Goal: Task Accomplishment & Management: Manage account settings

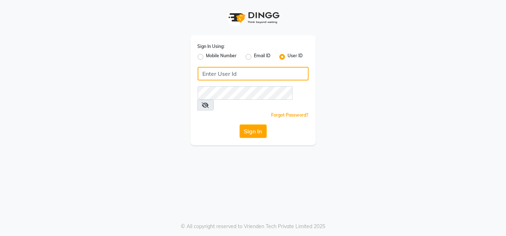
click at [244, 79] on input "Username" at bounding box center [253, 74] width 111 height 14
type input "e2661-20"
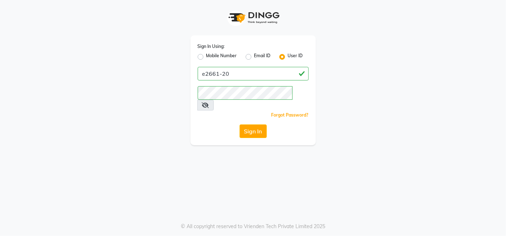
click at [255, 125] on button "Sign In" at bounding box center [252, 132] width 27 height 14
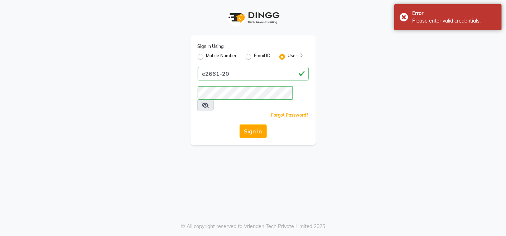
click at [209, 102] on icon at bounding box center [205, 105] width 7 height 6
click at [252, 125] on button "Sign In" at bounding box center [252, 132] width 27 height 14
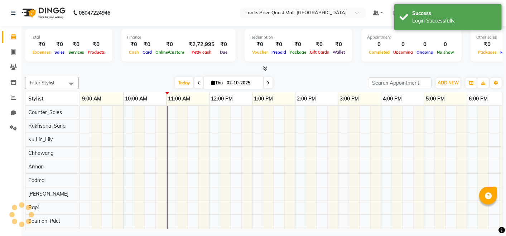
select select "en"
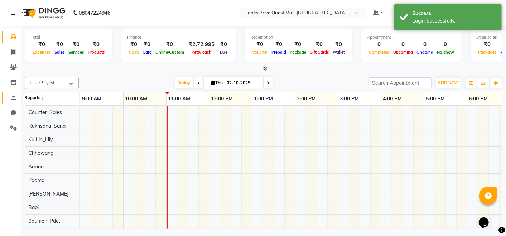
click at [11, 98] on icon at bounding box center [13, 97] width 5 height 5
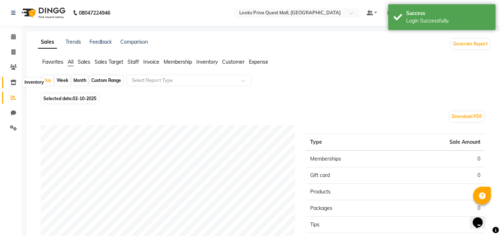
click at [10, 82] on span at bounding box center [13, 83] width 13 height 8
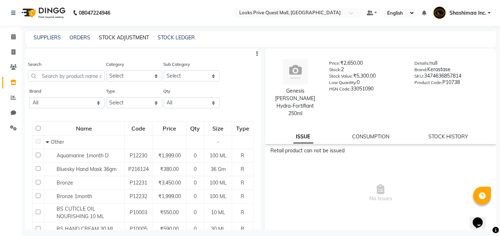
click at [141, 36] on link "STOCK ADJUSTMENT" at bounding box center [124, 37] width 50 height 6
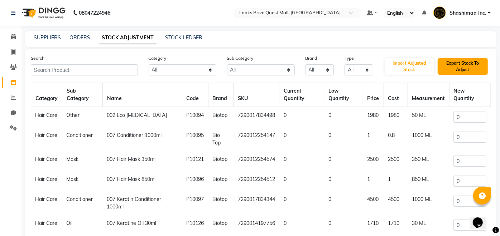
click at [466, 63] on button "Export Stock To Adjust" at bounding box center [462, 66] width 50 height 16
click at [477, 14] on span "Shashimaa Inc." at bounding box center [467, 13] width 37 height 8
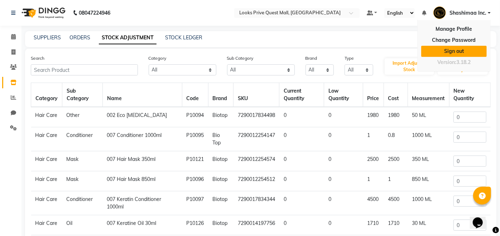
click at [456, 53] on link "Sign out" at bounding box center [453, 51] width 65 height 11
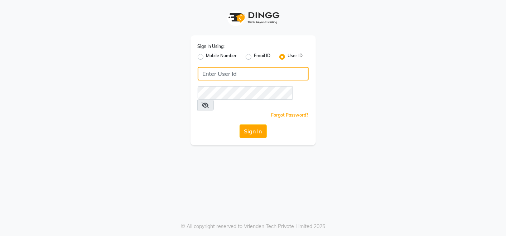
click at [220, 75] on input "Username" at bounding box center [253, 74] width 111 height 14
type input "e2661-20"
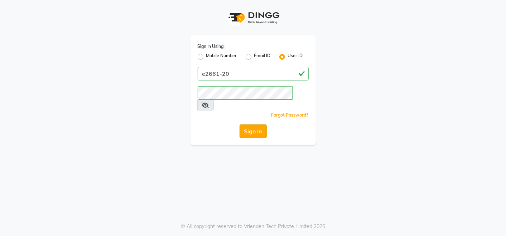
click at [260, 125] on button "Sign In" at bounding box center [252, 132] width 27 height 14
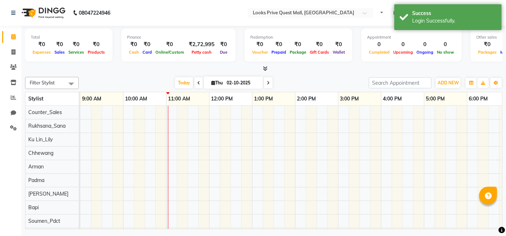
select select "en"
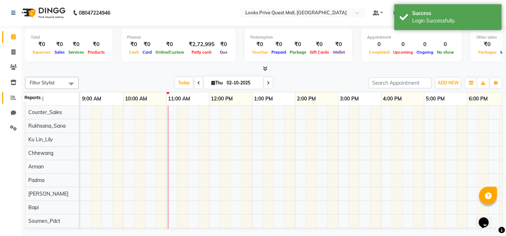
click at [12, 99] on icon at bounding box center [13, 97] width 5 height 5
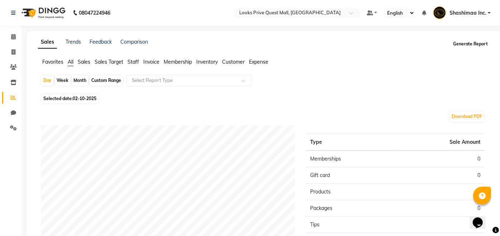
click at [476, 47] on button "Generate Report" at bounding box center [470, 44] width 38 height 10
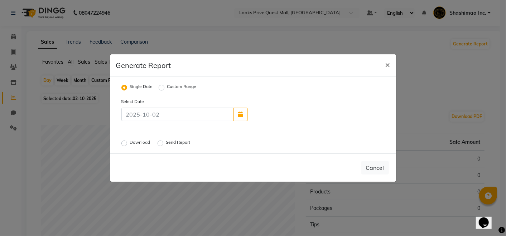
click at [167, 87] on label "Custom Range" at bounding box center [181, 87] width 29 height 9
click at [161, 87] on input "Custom Range" at bounding box center [162, 87] width 5 height 5
radio input "true"
select select "10"
select select "2025"
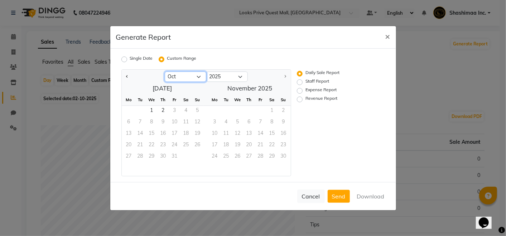
click at [200, 76] on select "Jan Feb Mar Apr May Jun [DATE] Aug Sep Oct" at bounding box center [186, 77] width 42 height 11
select select "9"
click at [165, 72] on select "Jan Feb Mar Apr May Jun [DATE] Aug Sep Oct" at bounding box center [186, 77] width 42 height 11
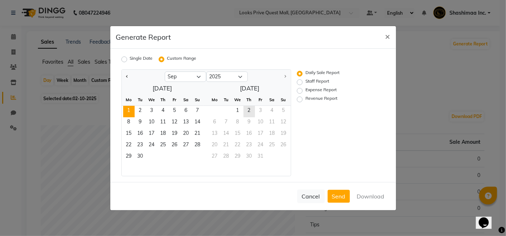
click at [125, 115] on span "1" at bounding box center [128, 111] width 11 height 11
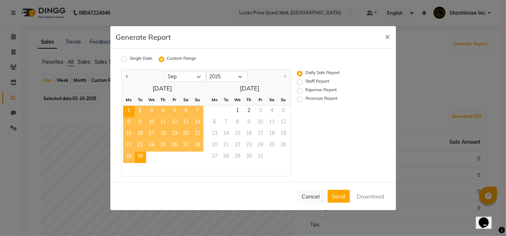
click at [140, 157] on span "30" at bounding box center [140, 157] width 11 height 11
click at [305, 83] on label "Staff Report" at bounding box center [317, 82] width 24 height 9
click at [300, 83] on input "Staff Report" at bounding box center [300, 81] width 5 height 5
radio input "true"
click at [373, 197] on button "Download" at bounding box center [370, 196] width 36 height 13
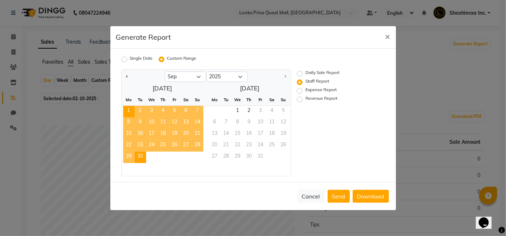
click at [447, 89] on ngb-modal-window "Generate Report × Single Date Custom Range Jan Feb Mar Apr May Jun Jul Aug Sep …" at bounding box center [253, 118] width 506 height 236
click at [386, 36] on span "×" at bounding box center [387, 36] width 5 height 11
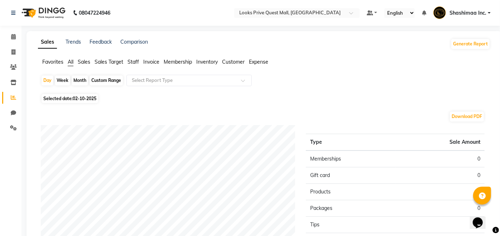
click at [479, 11] on span "Shashimaa Inc." at bounding box center [467, 13] width 37 height 8
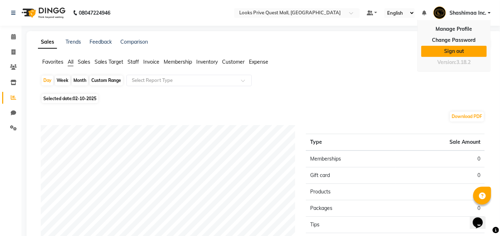
click at [456, 53] on link "Sign out" at bounding box center [453, 51] width 65 height 11
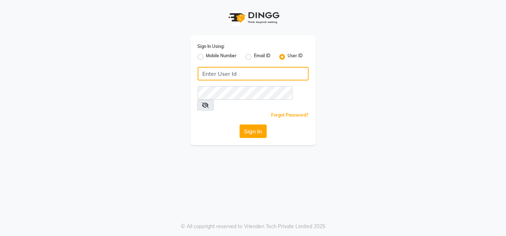
click at [228, 74] on input "Username" at bounding box center [253, 74] width 111 height 14
type input "e2661-20"
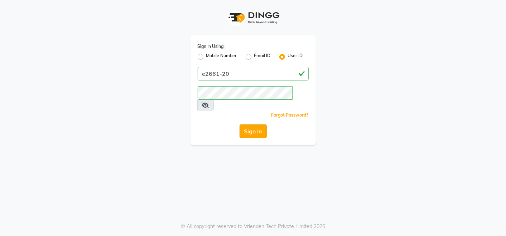
click at [250, 125] on button "Sign In" at bounding box center [252, 132] width 27 height 14
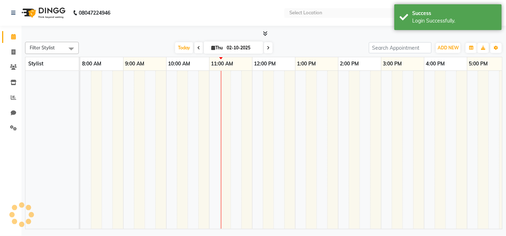
select select "en"
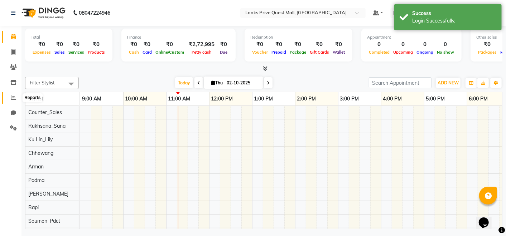
click at [12, 99] on icon at bounding box center [13, 97] width 5 height 5
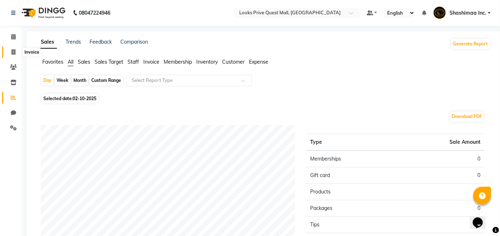
click at [16, 49] on span at bounding box center [13, 52] width 13 height 8
select select "service"
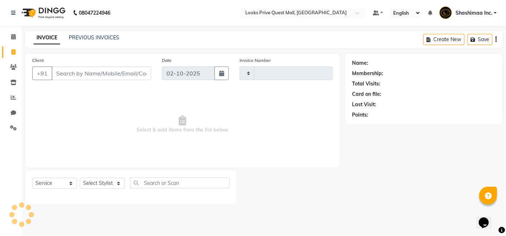
type input "4603"
select select "6141"
click at [86, 38] on link "PREVIOUS INVOICES" at bounding box center [94, 37] width 50 height 6
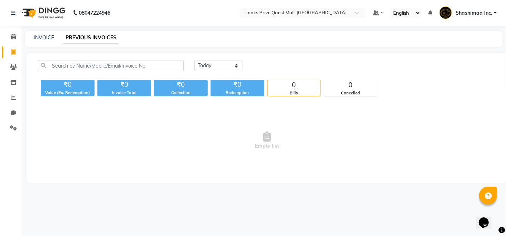
click at [231, 60] on div "[DATE] [DATE] Custom Range ₹0 Value (Ex. Redemption) ₹0 Invoice Total ₹0 Collec…" at bounding box center [266, 118] width 481 height 131
click at [230, 63] on select "[DATE] [DATE] Custom Range" at bounding box center [218, 65] width 48 height 11
select select "range"
click at [194, 60] on select "[DATE] [DATE] Custom Range" at bounding box center [218, 65] width 48 height 11
click at [287, 65] on input "02-10-2025" at bounding box center [277, 66] width 50 height 10
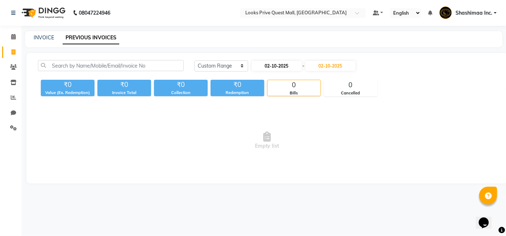
select select "10"
select select "2025"
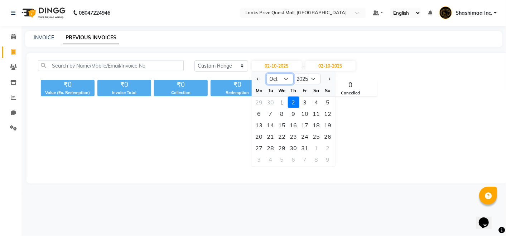
click at [282, 81] on select "Jan Feb Mar Apr May Jun [DATE] Aug Sep Oct Nov Dec" at bounding box center [279, 79] width 27 height 11
select select "9"
click at [266, 74] on select "Jan Feb Mar Apr May Jun [DATE] Aug Sep Oct Nov Dec" at bounding box center [279, 79] width 27 height 11
click at [306, 125] on div "19" at bounding box center [304, 125] width 11 height 11
type input "[DATE]"
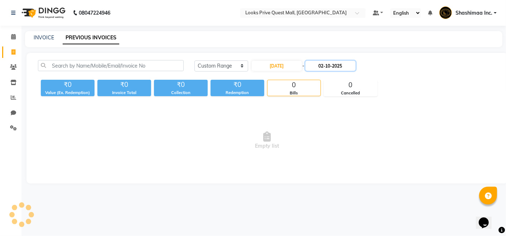
click at [329, 69] on input "02-10-2025" at bounding box center [330, 66] width 50 height 10
select select "10"
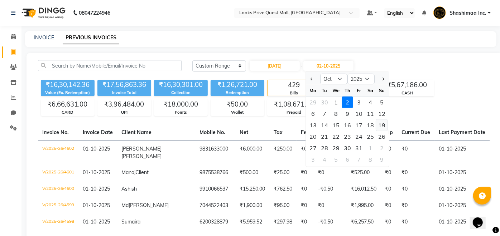
click at [382, 125] on div "19" at bounding box center [381, 125] width 11 height 11
type input "19-10-2025"
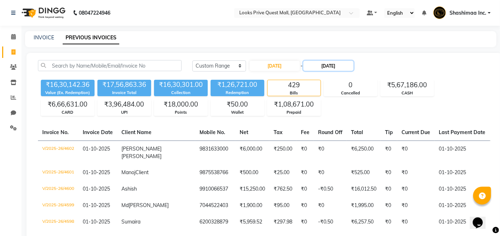
click at [335, 64] on input "19-10-2025" at bounding box center [328, 66] width 50 height 10
select select "10"
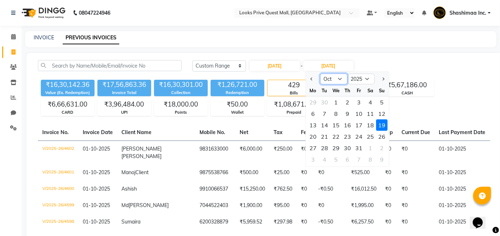
click at [328, 81] on select "Sep Oct Nov Dec" at bounding box center [333, 79] width 27 height 11
click at [451, 72] on div "Today Yesterday Custom Range 19-09-2025 - 19-10-2025 Sep Oct Nov Dec 2025 2026 …" at bounding box center [341, 68] width 308 height 17
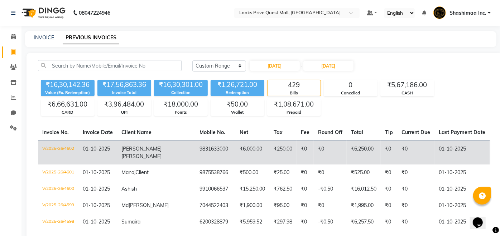
click at [60, 147] on td "V/2025-26/4602" at bounding box center [58, 153] width 40 height 24
click at [58, 149] on td "V/2025-26/4602" at bounding box center [58, 153] width 40 height 24
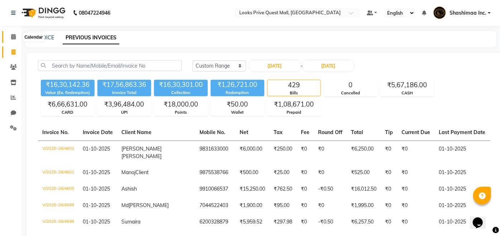
click at [13, 35] on icon at bounding box center [13, 36] width 5 height 5
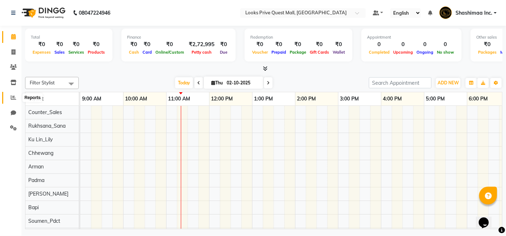
click at [17, 95] on span at bounding box center [13, 98] width 13 height 8
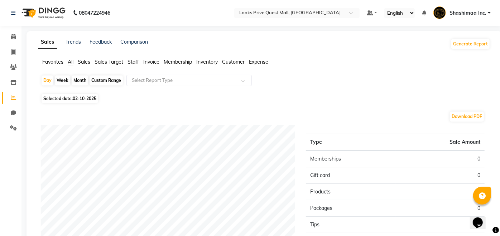
click at [477, 49] on div "Generate Report" at bounding box center [470, 43] width 40 height 11
click at [477, 42] on button "Generate Report" at bounding box center [470, 44] width 38 height 10
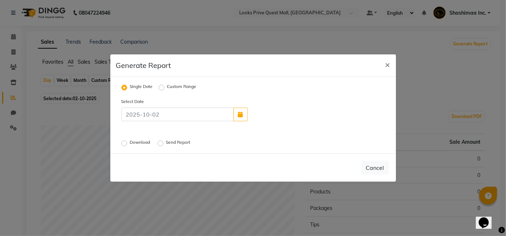
click at [167, 86] on label "Custom Range" at bounding box center [181, 87] width 29 height 9
click at [161, 86] on input "Custom Range" at bounding box center [162, 87] width 5 height 5
radio input "true"
select select "10"
select select "2025"
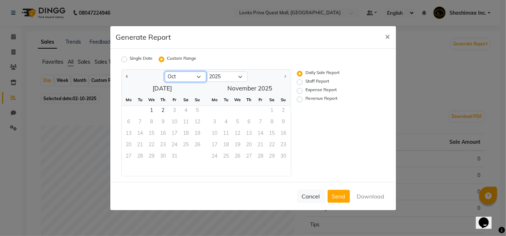
click at [188, 72] on select "Jan Feb Mar Apr May Jun Jul Aug Sep Oct" at bounding box center [186, 77] width 42 height 11
select select "9"
click at [165, 72] on select "Jan Feb Mar Apr May Jun Jul Aug Sep Oct" at bounding box center [186, 77] width 42 height 11
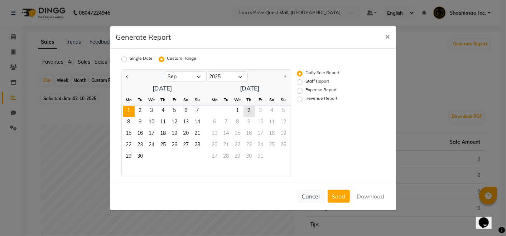
click at [130, 113] on span "1" at bounding box center [128, 111] width 11 height 11
click at [146, 156] on div "29 30" at bounding box center [163, 157] width 82 height 11
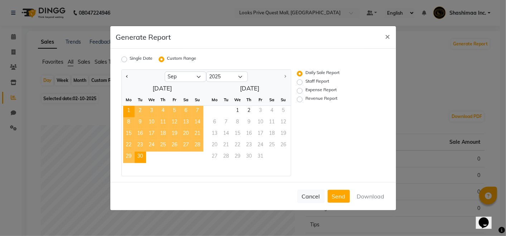
click at [136, 159] on span "30" at bounding box center [140, 157] width 11 height 11
click at [305, 82] on label "Staff Report" at bounding box center [317, 82] width 24 height 9
click at [300, 82] on input "Staff Report" at bounding box center [300, 81] width 5 height 5
radio input "true"
click at [369, 195] on button "Download" at bounding box center [370, 196] width 36 height 13
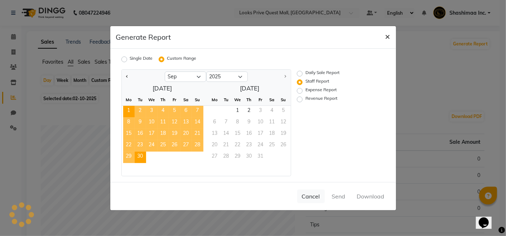
click at [386, 39] on span "×" at bounding box center [387, 36] width 5 height 11
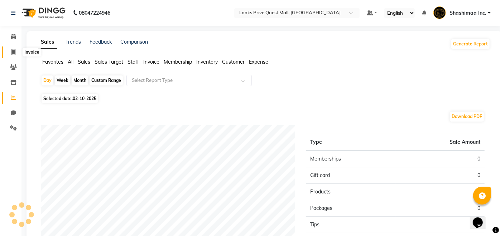
click at [9, 48] on span at bounding box center [13, 52] width 13 height 8
select select "service"
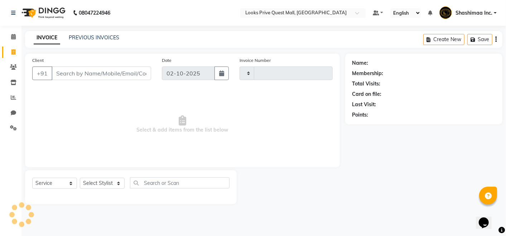
type input "4603"
select select "6141"
click at [89, 39] on link "PREVIOUS INVOICES" at bounding box center [94, 37] width 50 height 6
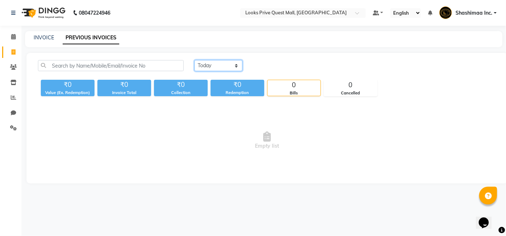
click at [215, 62] on select "Today Yesterday Custom Range" at bounding box center [218, 65] width 48 height 11
select select "yesterday"
click at [194, 60] on select "Today Yesterday Custom Range" at bounding box center [218, 65] width 48 height 11
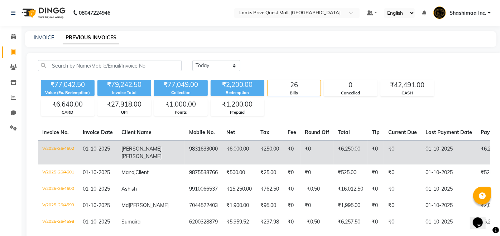
click at [54, 147] on td "V/2025-26/4602" at bounding box center [58, 153] width 40 height 24
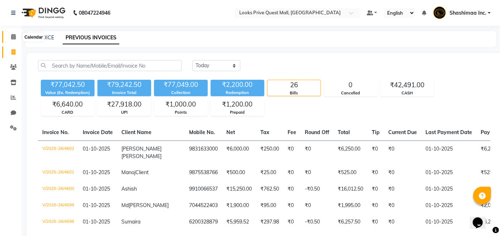
click at [13, 34] on span at bounding box center [13, 37] width 13 height 8
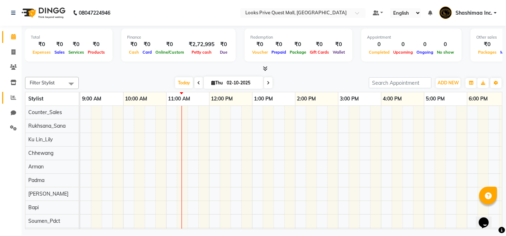
click at [18, 98] on span at bounding box center [13, 98] width 13 height 8
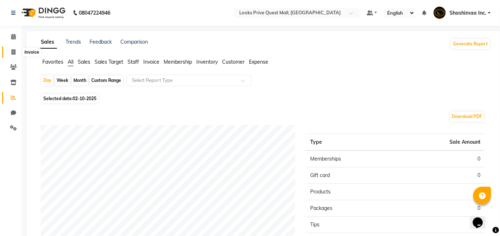
click at [9, 51] on span at bounding box center [13, 52] width 13 height 8
select select "service"
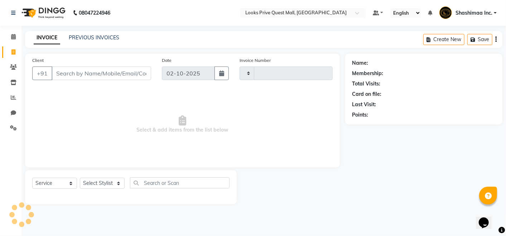
type input "4603"
select select "6141"
click at [18, 96] on span at bounding box center [13, 98] width 13 height 8
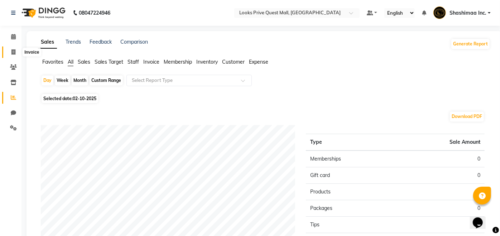
click at [15, 55] on span at bounding box center [13, 52] width 13 height 8
select select "6141"
select select "service"
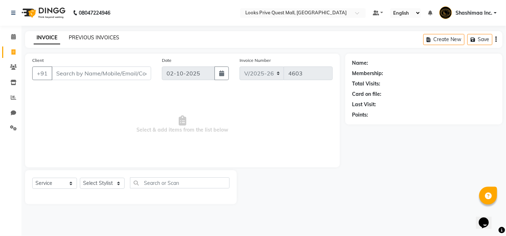
click at [97, 36] on link "PREVIOUS INVOICES" at bounding box center [94, 37] width 50 height 6
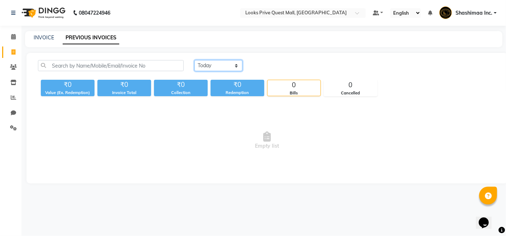
click at [213, 65] on select "Today Yesterday Custom Range" at bounding box center [218, 65] width 48 height 11
click at [194, 60] on select "Today Yesterday Custom Range" at bounding box center [218, 65] width 48 height 11
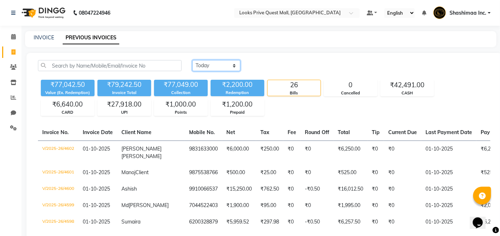
click at [224, 63] on select "Today Yesterday Custom Range" at bounding box center [216, 65] width 48 height 11
select select "range"
click at [192, 60] on select "Today Yesterday Custom Range" at bounding box center [216, 65] width 48 height 11
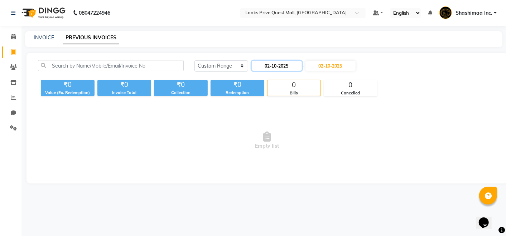
click at [279, 68] on input "02-10-2025" at bounding box center [277, 66] width 50 height 10
select select "10"
select select "2025"
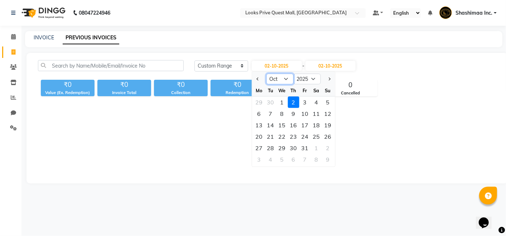
click at [277, 82] on select "Jan Feb Mar Apr May Jun Jul Aug Sep Oct Nov Dec" at bounding box center [279, 79] width 27 height 11
select select "9"
click at [266, 74] on select "Jan Feb Mar Apr May Jun Jul Aug Sep Oct Nov Dec" at bounding box center [279, 79] width 27 height 11
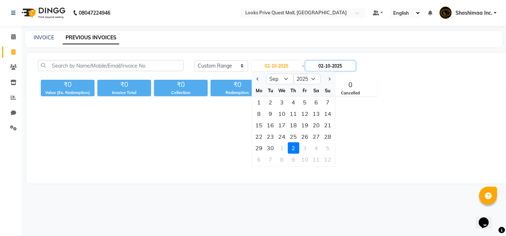
click at [334, 65] on input "02-10-2025" at bounding box center [330, 66] width 50 height 10
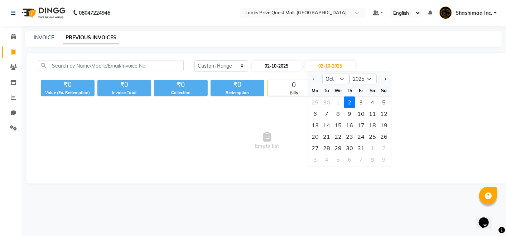
click at [290, 62] on div "Today Yesterday Custom Range 02-10-2025 - 02-10-2025 Oct Nov Dec 2025 2026 2027…" at bounding box center [266, 118] width 481 height 131
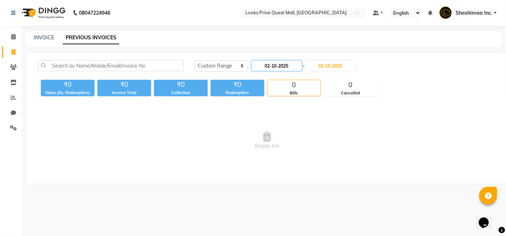
click at [289, 64] on input "02-10-2025" at bounding box center [277, 66] width 50 height 10
select select "10"
select select "2025"
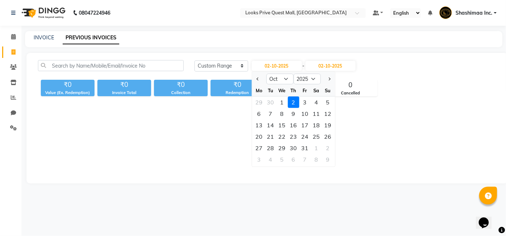
click at [289, 85] on div "Th" at bounding box center [292, 90] width 11 height 11
click at [288, 79] on select "Jan Feb Mar Apr May Jun Jul Aug Sep Oct Nov Dec" at bounding box center [279, 79] width 27 height 11
select select "9"
click at [266, 74] on select "Jan Feb Mar Apr May Jun Jul Aug Sep Oct Nov Dec" at bounding box center [279, 79] width 27 height 11
click at [298, 136] on div "25" at bounding box center [292, 136] width 11 height 11
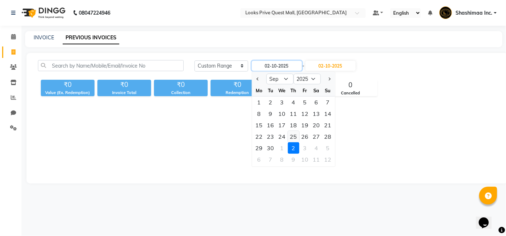
type input "25-09-2025"
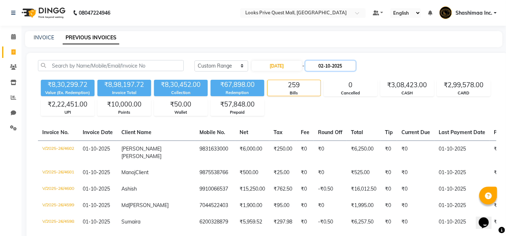
click at [334, 66] on input "02-10-2025" at bounding box center [330, 66] width 50 height 10
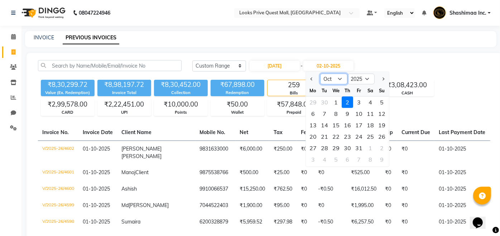
click at [331, 81] on select "Sep Oct Nov Dec" at bounding box center [333, 79] width 27 height 11
select select "9"
click at [320, 74] on select "Sep Oct Nov Dec" at bounding box center [333, 79] width 27 height 11
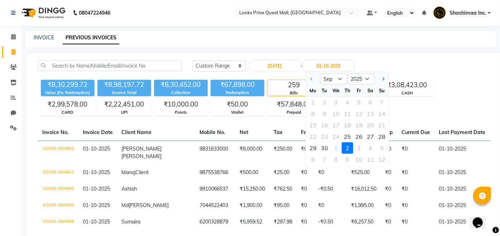
click at [349, 134] on div "25" at bounding box center [346, 136] width 11 height 11
type input "25-09-2025"
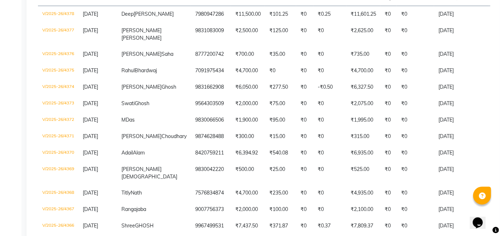
scroll to position [140, 0]
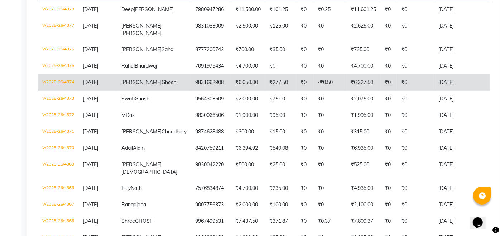
click at [52, 91] on td "V/2025-26/4374" at bounding box center [58, 82] width 40 height 16
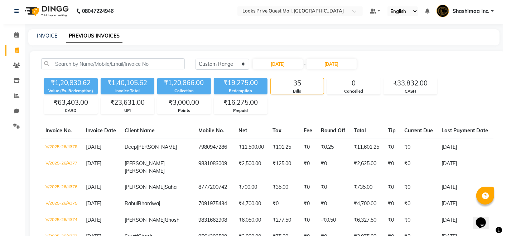
scroll to position [0, 0]
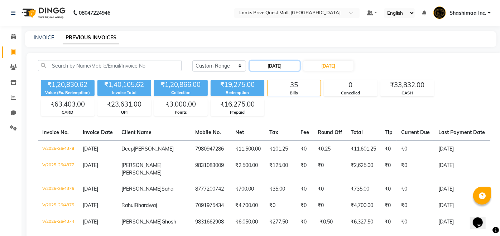
click at [277, 62] on input "25-09-2025" at bounding box center [274, 66] width 50 height 10
select select "9"
select select "2025"
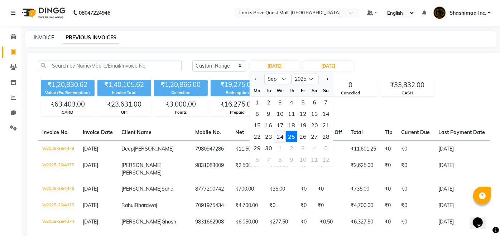
click at [283, 136] on div "24" at bounding box center [279, 136] width 11 height 11
type input "[DATE]"
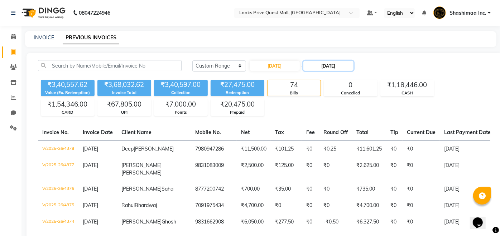
drag, startPoint x: 327, startPoint y: 64, endPoint x: 342, endPoint y: 66, distance: 15.1
click at [342, 66] on input "25-09-2025" at bounding box center [328, 66] width 50 height 10
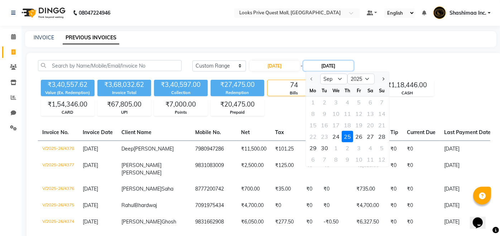
click at [342, 66] on input "25-09-2025" at bounding box center [328, 66] width 50 height 10
click at [338, 139] on div "24" at bounding box center [335, 136] width 11 height 11
type input "[DATE]"
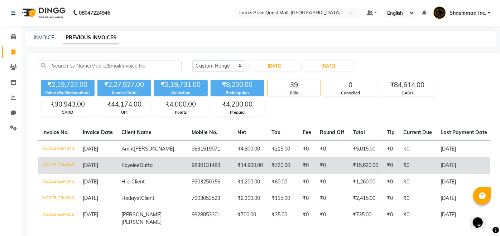
click at [82, 165] on td "[DATE]" at bounding box center [97, 165] width 39 height 16
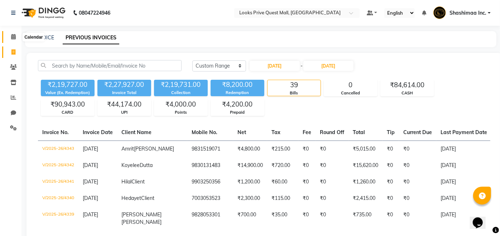
click at [11, 36] on icon at bounding box center [13, 36] width 5 height 5
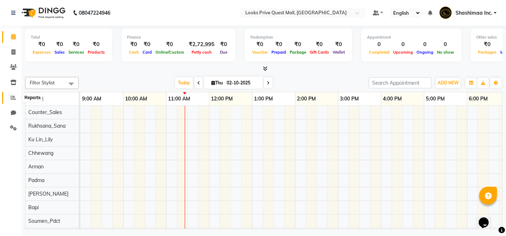
click at [13, 94] on span at bounding box center [13, 98] width 13 height 8
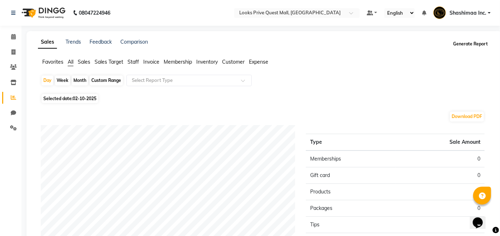
click at [474, 46] on button "Generate Report" at bounding box center [470, 44] width 38 height 10
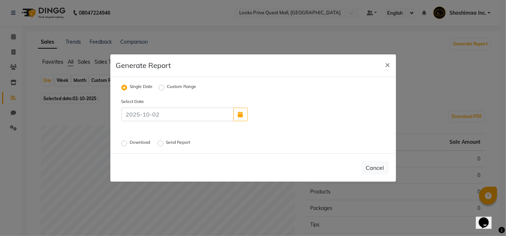
click at [167, 88] on label "Custom Range" at bounding box center [181, 87] width 29 height 9
click at [161, 88] on input "Custom Range" at bounding box center [162, 87] width 5 height 5
radio input "true"
select select "10"
select select "2025"
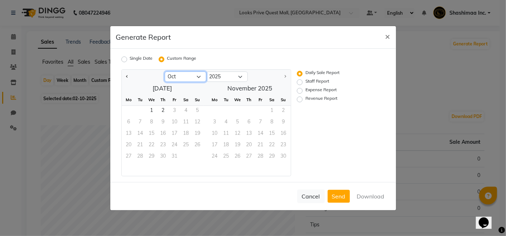
click at [188, 79] on select "Jan Feb Mar Apr May Jun Jul Aug Sep Oct" at bounding box center [186, 77] width 42 height 11
select select "9"
click at [165, 72] on select "Jan Feb Mar Apr May Jun Jul Aug Sep Oct" at bounding box center [186, 77] width 42 height 11
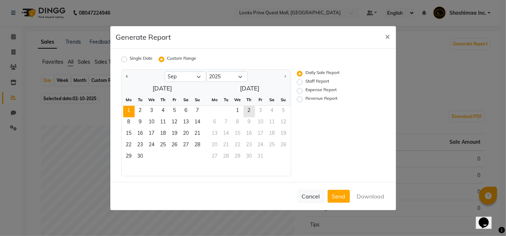
click at [132, 107] on span "1" at bounding box center [128, 111] width 11 height 11
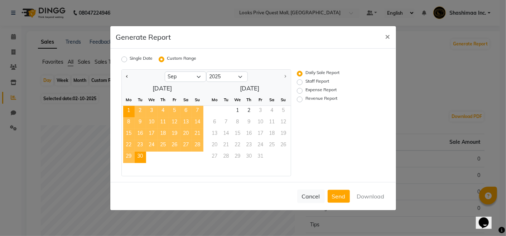
click at [145, 156] on span "30" at bounding box center [140, 157] width 11 height 11
click at [305, 91] on label "Expense Report" at bounding box center [320, 91] width 31 height 9
click at [302, 91] on input "Expense Report" at bounding box center [300, 90] width 5 height 5
radio input "true"
click at [370, 196] on button "Download" at bounding box center [370, 196] width 36 height 13
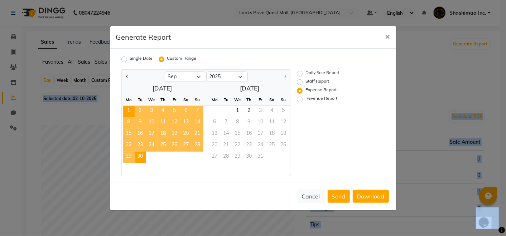
click at [505, 85] on html "08047224946 Select Location × Looks Prive Quest Mall, Kolkata Default Panel My …" at bounding box center [253, 118] width 506 height 236
click at [455, 76] on ngb-modal-window "Generate Report × Single Date Custom Range Jan Feb Mar Apr May Jun Jul Aug Sep …" at bounding box center [253, 118] width 506 height 236
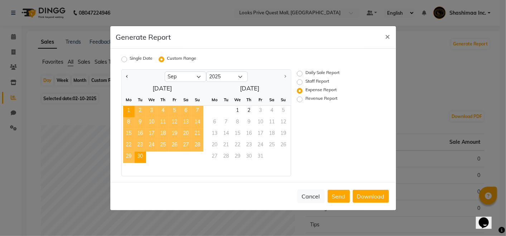
click at [305, 83] on label "Staff Report" at bounding box center [317, 82] width 24 height 9
click at [300, 83] on input "Staff Report" at bounding box center [300, 81] width 5 height 5
radio input "true"
click at [371, 199] on button "Download" at bounding box center [370, 196] width 36 height 13
click at [461, 54] on ngb-modal-window "Generate Report × Single Date Custom Range Jan Feb Mar Apr May Jun Jul Aug Sep …" at bounding box center [253, 118] width 506 height 236
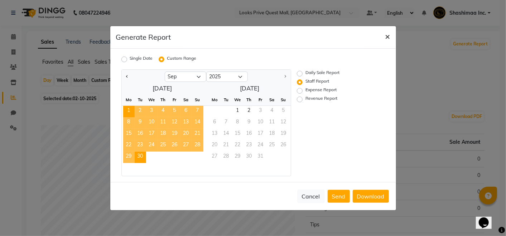
drag, startPoint x: 389, startPoint y: 35, endPoint x: 386, endPoint y: 39, distance: 4.6
click at [386, 39] on span "×" at bounding box center [387, 36] width 5 height 11
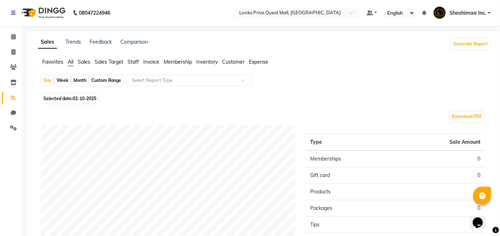
click at [461, 14] on span "Shashimaa Inc." at bounding box center [467, 13] width 37 height 8
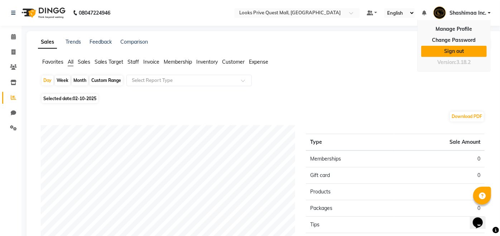
click at [454, 52] on link "Sign out" at bounding box center [453, 51] width 65 height 11
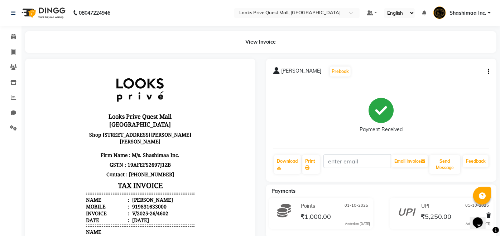
click at [488, 68] on div "Runiyat Singh Prebook Payment Received Download Print Email Invoice Send Messag…" at bounding box center [381, 120] width 230 height 123
click at [488, 72] on icon "button" at bounding box center [487, 72] width 1 height 0
click at [448, 85] on div "Cancel Invoice Split Service Amount Edit Item Staff" at bounding box center [452, 71] width 58 height 33
click at [487, 70] on button "button" at bounding box center [486, 72] width 4 height 8
click at [450, 82] on div "Edit Item Staff" at bounding box center [452, 80] width 49 height 9
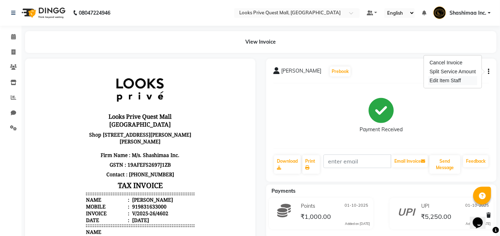
select select
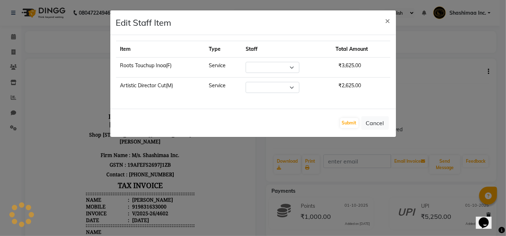
select select "46703"
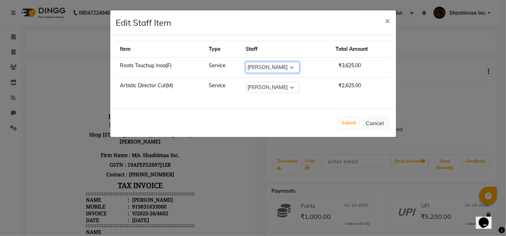
click at [266, 70] on select "Select Arman Bapi Chhewang Counter_Sales Deepa Das Dipti Uppal Firoz Ku Lin_Lil…" at bounding box center [272, 67] width 54 height 11
select select "46694"
click at [245, 62] on select "Select Arman Bapi Chhewang Counter_Sales Deepa Das Dipti Uppal Firoz Ku Lin_Lil…" at bounding box center [272, 67] width 54 height 11
click at [348, 124] on button "Submit" at bounding box center [349, 123] width 18 height 10
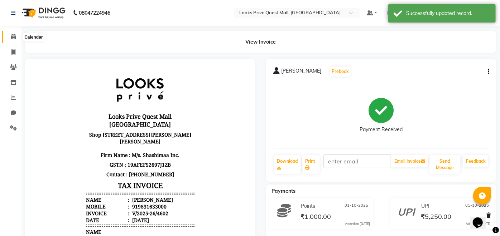
click at [14, 35] on icon at bounding box center [13, 36] width 5 height 5
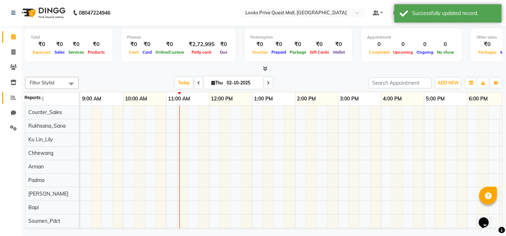
click at [13, 99] on icon at bounding box center [13, 97] width 5 height 5
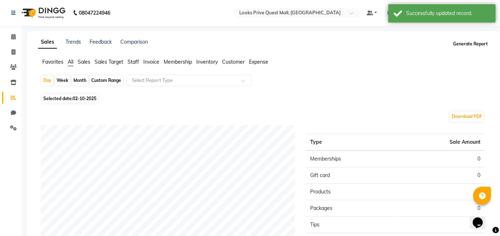
click at [469, 42] on button "Generate Report" at bounding box center [470, 44] width 38 height 10
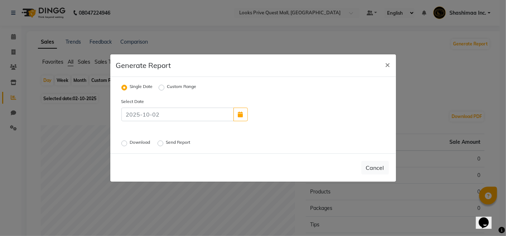
click at [167, 86] on label "Custom Range" at bounding box center [181, 87] width 29 height 9
click at [160, 86] on input "Custom Range" at bounding box center [162, 87] width 5 height 5
radio input "true"
select select "10"
select select "2025"
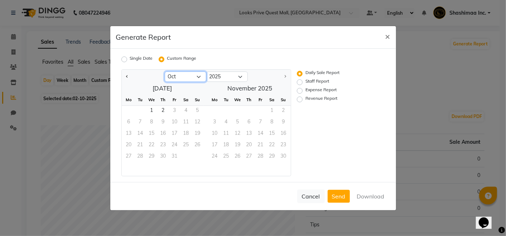
click at [180, 78] on select "Jan Feb Mar Apr May Jun Jul Aug Sep Oct" at bounding box center [186, 77] width 42 height 11
select select "9"
click at [165, 72] on select "Jan Feb Mar Apr May Jun Jul Aug Sep Oct" at bounding box center [186, 77] width 42 height 11
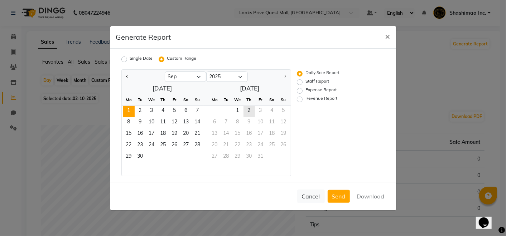
click at [126, 111] on span "1" at bounding box center [128, 111] width 11 height 11
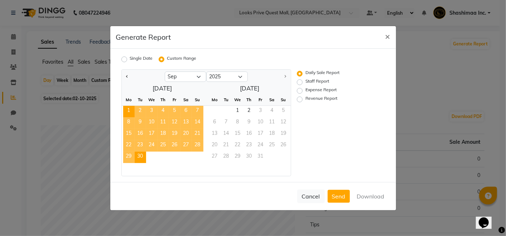
click at [145, 153] on span "30" at bounding box center [140, 157] width 11 height 11
click at [305, 82] on label "Staff Report" at bounding box center [317, 82] width 24 height 9
click at [300, 82] on input "Staff Report" at bounding box center [300, 81] width 5 height 5
radio input "true"
click at [371, 193] on button "Download" at bounding box center [370, 196] width 36 height 13
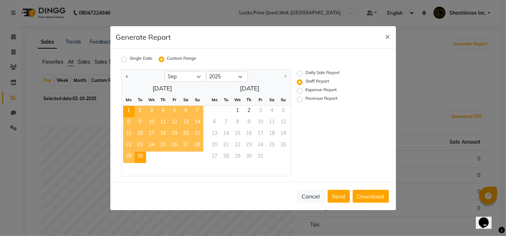
click at [458, 87] on ngb-modal-window "Generate Report × Single Date Custom Range Jan Feb Mar Apr May Jun Jul Aug Sep …" at bounding box center [253, 118] width 506 height 236
click at [304, 195] on button "Cancel" at bounding box center [311, 197] width 28 height 14
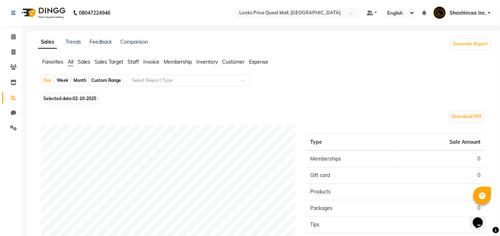
click at [21, 38] on li "Calendar" at bounding box center [10, 36] width 21 height 15
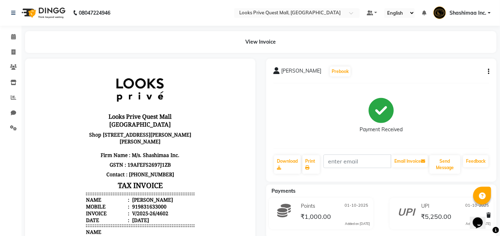
click at [487, 73] on button "button" at bounding box center [486, 72] width 4 height 8
click at [448, 82] on div "Edit Item Staff" at bounding box center [452, 80] width 49 height 9
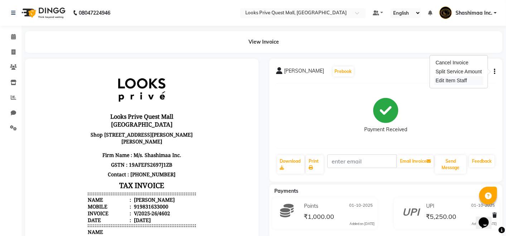
select select
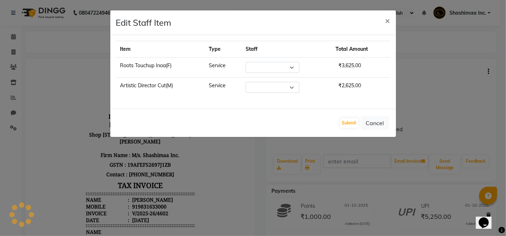
select select "46694"
select select "46703"
click at [352, 121] on button "Submit" at bounding box center [349, 123] width 18 height 10
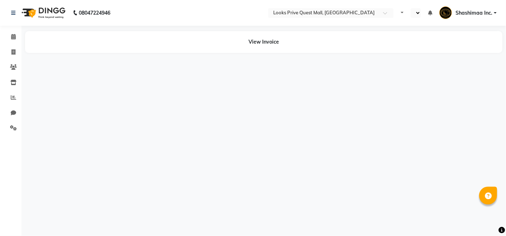
select select "en"
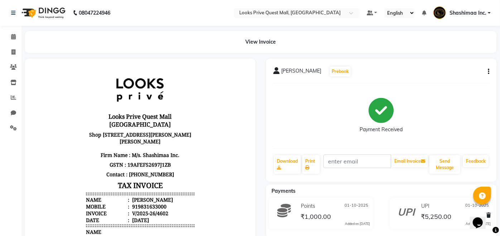
click at [489, 72] on div "[PERSON_NAME] Prebook Payment Received Download Print Email Invoice Send Messag…" at bounding box center [381, 120] width 230 height 123
click at [487, 72] on icon "button" at bounding box center [487, 72] width 1 height 0
click at [439, 79] on div "Edit Item Staff" at bounding box center [452, 80] width 49 height 9
select select
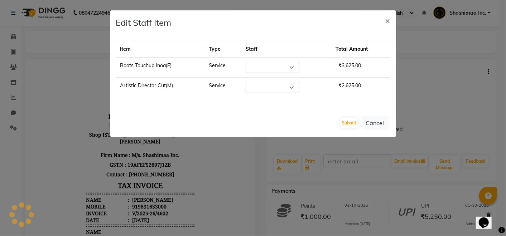
select select "46694"
select select "46703"
click at [275, 72] on select "Select Arman Bapi Chhewang Counter_Sales [PERSON_NAME] [PERSON_NAME] [PERSON_NA…" at bounding box center [272, 67] width 54 height 11
select select "46703"
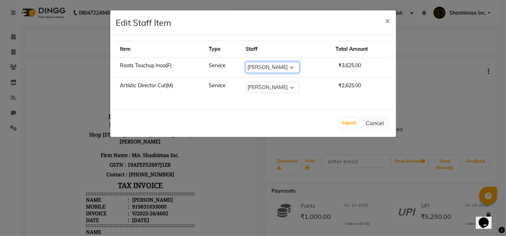
click at [245, 62] on select "Select Arman Bapi Chhewang Counter_Sales [PERSON_NAME] [PERSON_NAME] [PERSON_NA…" at bounding box center [272, 67] width 54 height 11
click at [342, 121] on button "Submit" at bounding box center [349, 123] width 18 height 10
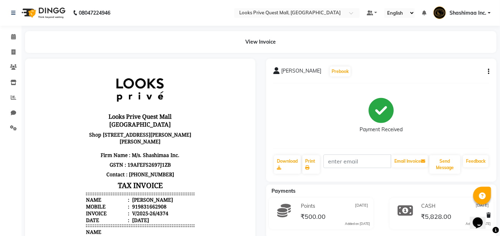
click at [488, 72] on icon "button" at bounding box center [487, 72] width 1 height 0
click at [445, 84] on div "Edit Item Staff" at bounding box center [452, 80] width 49 height 9
select select
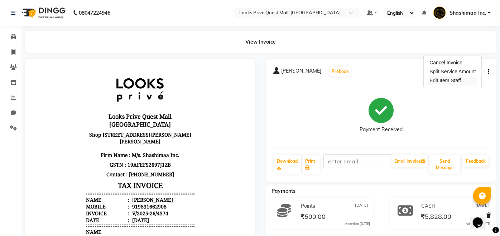
select select
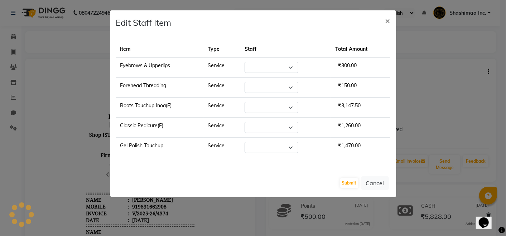
select select "46695"
select select "46701"
select select "46699"
select select "88099"
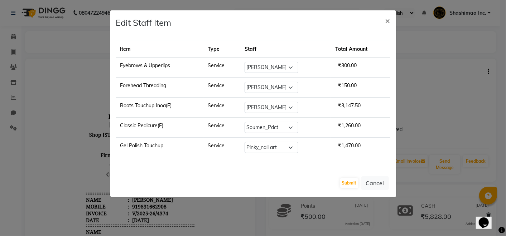
click at [422, 88] on ngb-modal-window "Edit Staff Item × Item Type Staff Total Amount Eyebrows & Upperlips Service Sel…" at bounding box center [253, 118] width 506 height 236
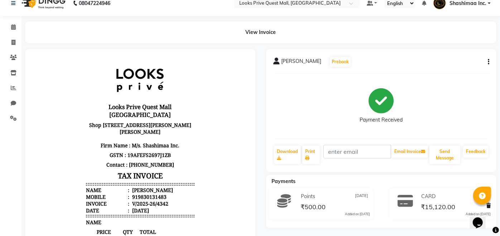
scroll to position [3, 0]
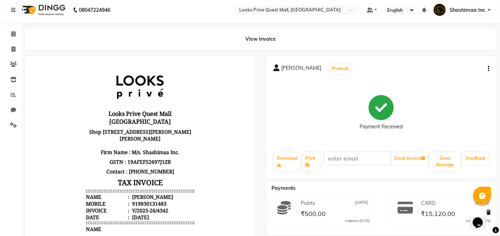
click at [487, 66] on button "button" at bounding box center [486, 69] width 4 height 8
click at [434, 79] on div "Edit Item Staff" at bounding box center [452, 77] width 49 height 9
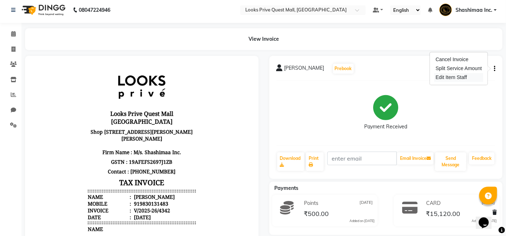
select select
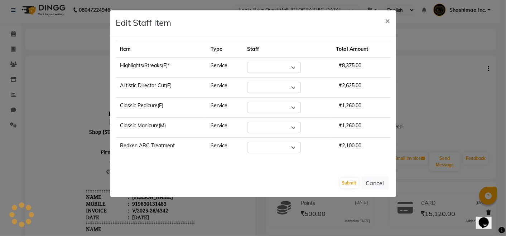
select select "46703"
select select "46699"
select select "46700"
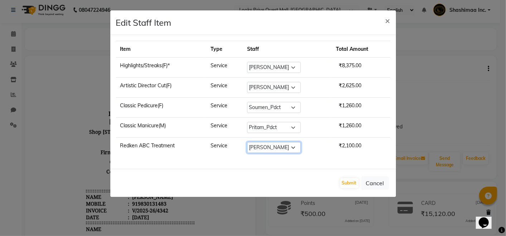
click at [279, 143] on select "Select Arman Bapi Chhewang Counter_Sales [PERSON_NAME] [PERSON_NAME] [PERSON_NA…" at bounding box center [274, 147] width 54 height 11
select select "46694"
click at [247, 142] on select "Select Arman Bapi Chhewang Counter_Sales [PERSON_NAME] [PERSON_NAME] [PERSON_NA…" at bounding box center [274, 147] width 54 height 11
click at [348, 180] on button "Submit" at bounding box center [349, 183] width 18 height 10
